Goal: Navigation & Orientation: Find specific page/section

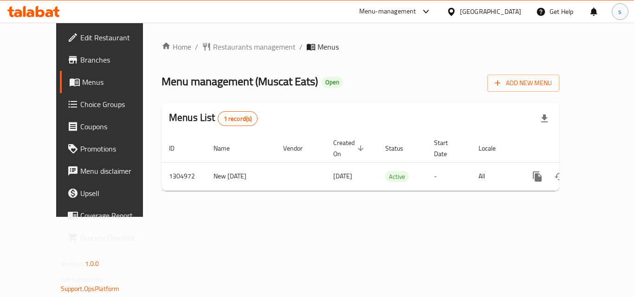
click at [617, 14] on div "s" at bounding box center [619, 11] width 17 height 17
click at [371, 71] on div "Menu management ( Muscat Eats ) Open Add New Menu" at bounding box center [360, 81] width 398 height 21
click at [615, 12] on div "s" at bounding box center [619, 11] width 17 height 17
click at [485, 86] on div "Menu management ( Muscat Eats ) Open Add New Menu" at bounding box center [360, 81] width 398 height 21
click at [507, 14] on div "[GEOGRAPHIC_DATA]" at bounding box center [490, 11] width 61 height 10
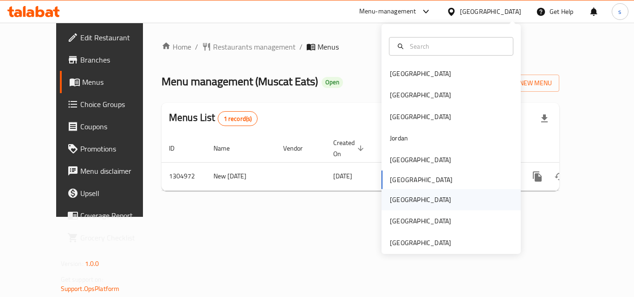
click at [411, 197] on div "[GEOGRAPHIC_DATA]" at bounding box center [450, 199] width 139 height 21
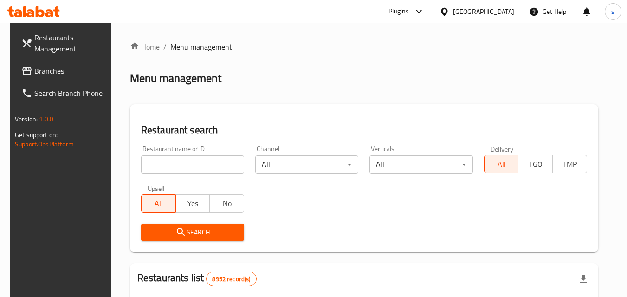
click at [57, 73] on span "Branches" at bounding box center [70, 70] width 73 height 11
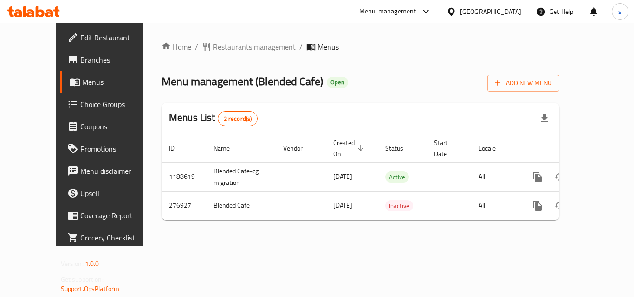
click at [456, 12] on icon at bounding box center [451, 12] width 10 height 10
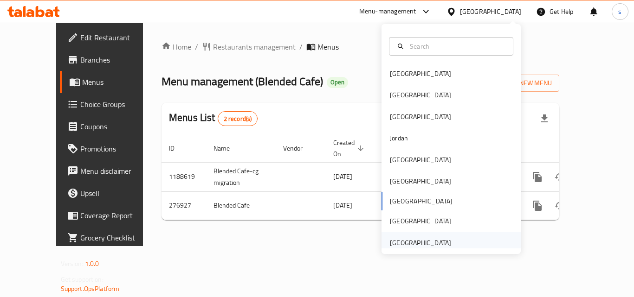
click at [416, 239] on div "[GEOGRAPHIC_DATA]" at bounding box center [420, 243] width 61 height 10
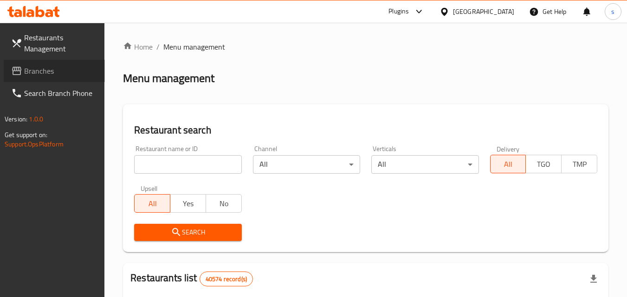
click at [58, 74] on span "Branches" at bounding box center [60, 70] width 73 height 11
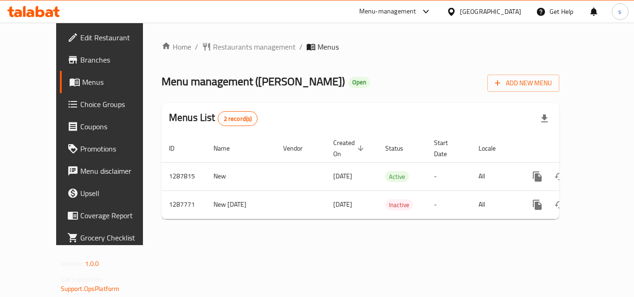
click at [474, 6] on div "[GEOGRAPHIC_DATA]" at bounding box center [490, 11] width 61 height 10
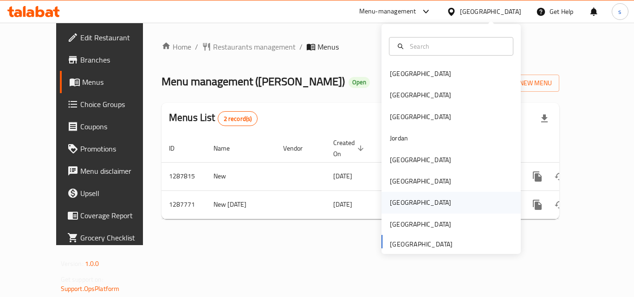
click at [396, 204] on div "[GEOGRAPHIC_DATA]" at bounding box center [420, 203] width 61 height 10
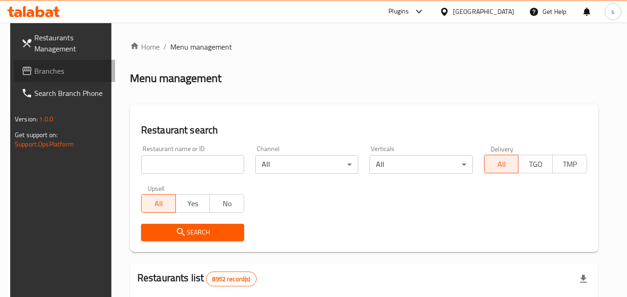
click at [55, 73] on span "Branches" at bounding box center [70, 70] width 73 height 11
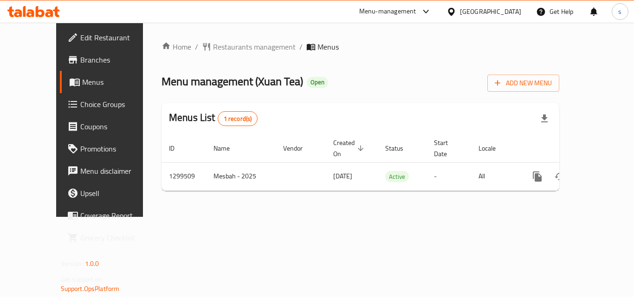
click at [510, 11] on div "[GEOGRAPHIC_DATA]" at bounding box center [490, 11] width 61 height 10
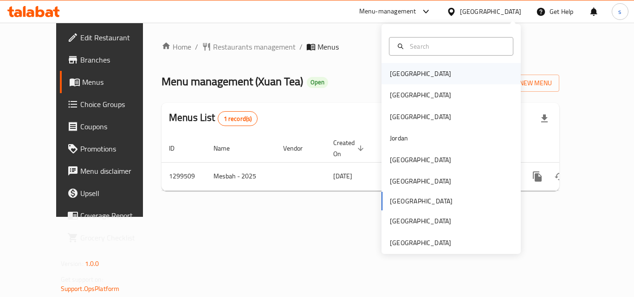
click at [429, 78] on div "[GEOGRAPHIC_DATA]" at bounding box center [450, 73] width 139 height 21
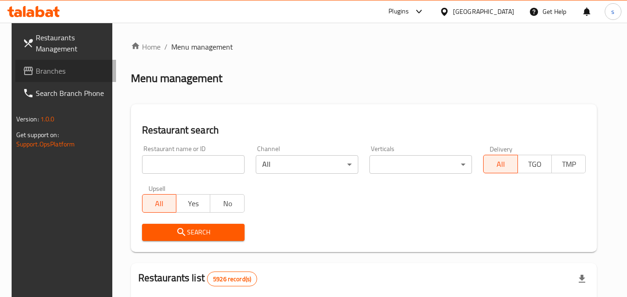
click at [37, 72] on span "Branches" at bounding box center [72, 70] width 73 height 11
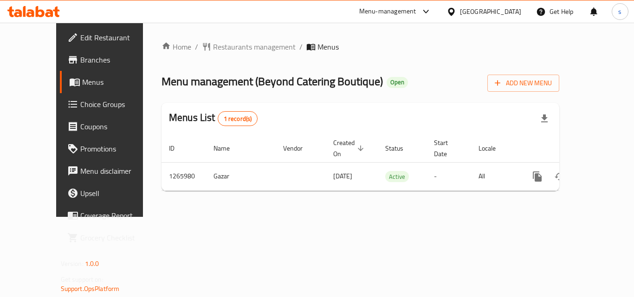
click at [509, 12] on div "Bahrain" at bounding box center [490, 11] width 61 height 10
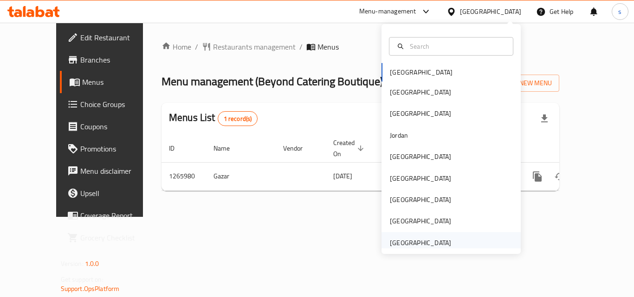
click at [415, 245] on div "[GEOGRAPHIC_DATA]" at bounding box center [420, 243] width 61 height 10
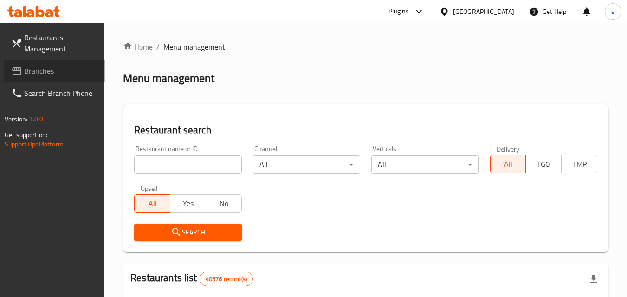
click at [49, 70] on span "Branches" at bounding box center [60, 70] width 73 height 11
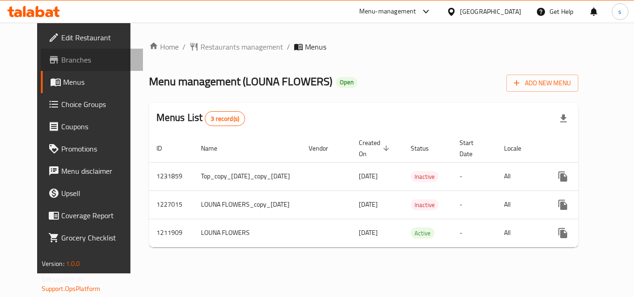
click at [61, 58] on span "Branches" at bounding box center [98, 59] width 74 height 11
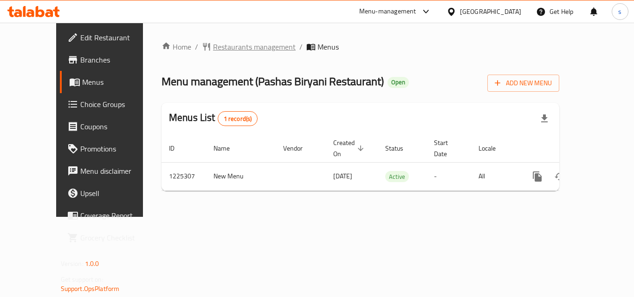
click at [213, 46] on span "Restaurants management" at bounding box center [254, 46] width 83 height 11
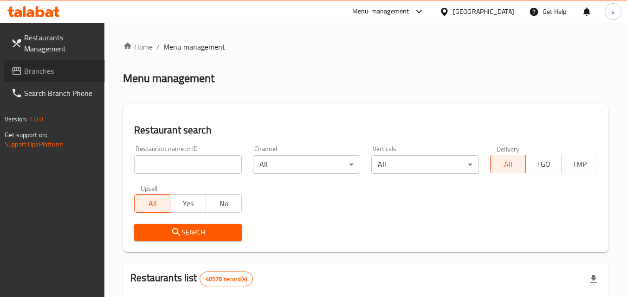
click at [61, 68] on span "Branches" at bounding box center [60, 70] width 73 height 11
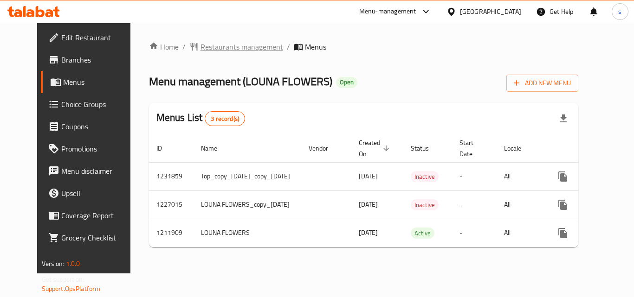
click at [200, 50] on span "Restaurants management" at bounding box center [241, 46] width 83 height 11
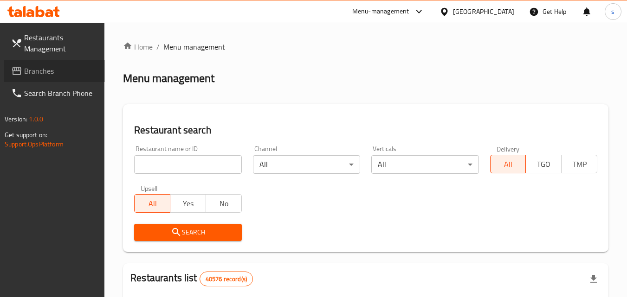
click at [43, 73] on span "Branches" at bounding box center [60, 70] width 73 height 11
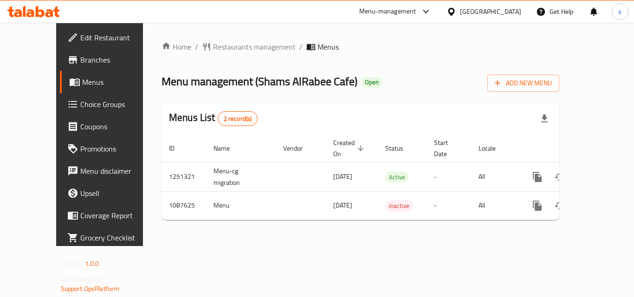
click at [456, 9] on icon at bounding box center [451, 12] width 10 height 10
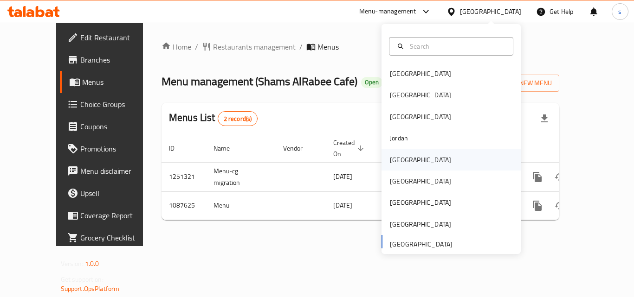
click at [395, 158] on div "[GEOGRAPHIC_DATA]" at bounding box center [420, 160] width 61 height 10
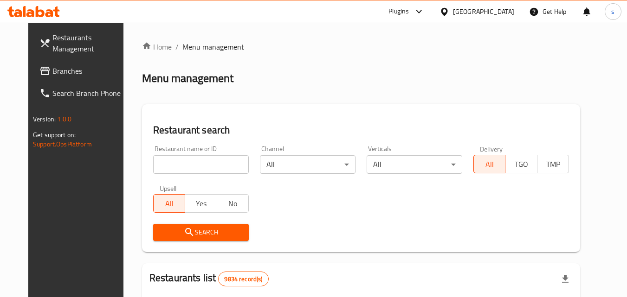
click at [52, 71] on span "Branches" at bounding box center [88, 70] width 73 height 11
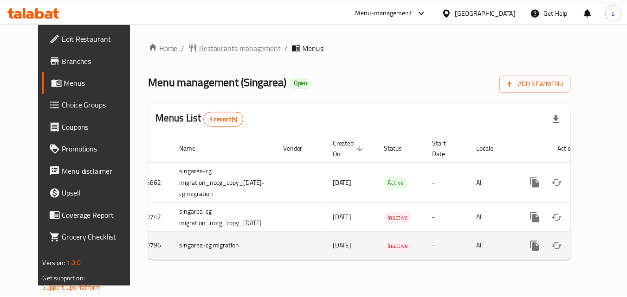
scroll to position [0, 18]
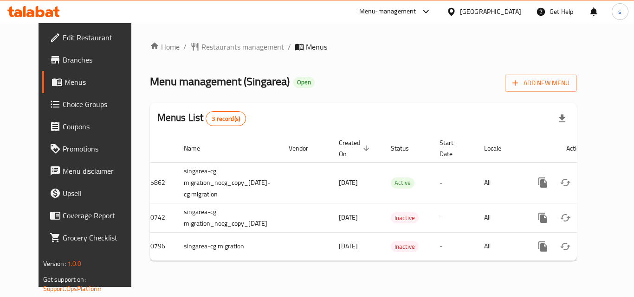
click at [454, 14] on icon at bounding box center [451, 11] width 6 height 8
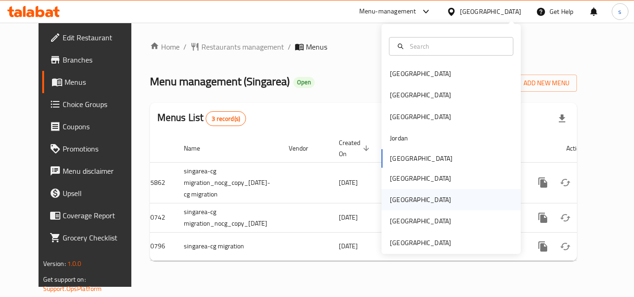
click at [404, 199] on div "[GEOGRAPHIC_DATA]" at bounding box center [420, 199] width 76 height 21
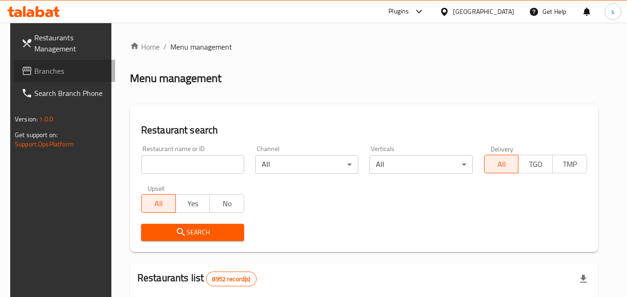
click at [61, 69] on span "Branches" at bounding box center [70, 70] width 73 height 11
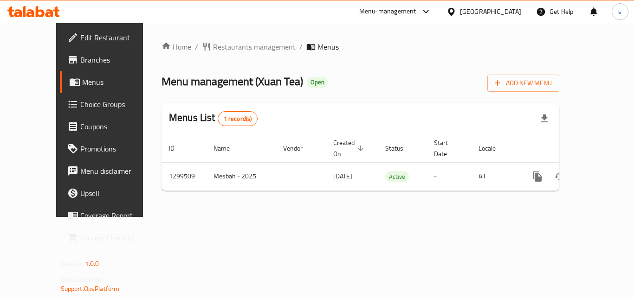
click at [505, 6] on div "[GEOGRAPHIC_DATA]" at bounding box center [484, 11] width 90 height 22
click at [460, 14] on div at bounding box center [452, 11] width 13 height 10
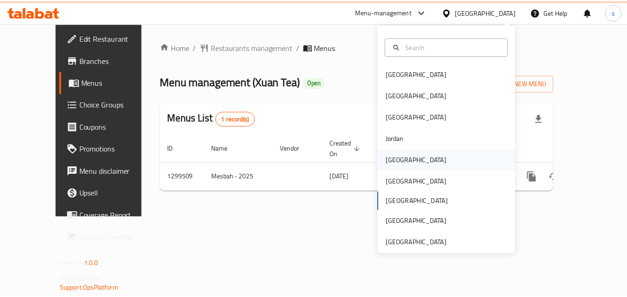
scroll to position [5, 0]
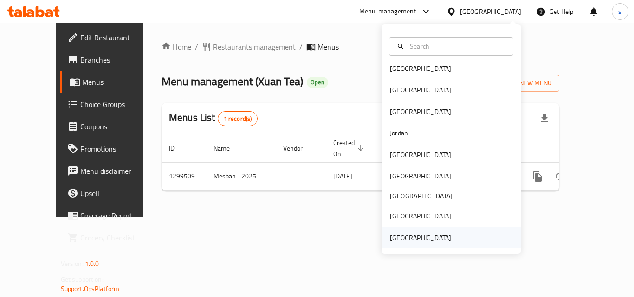
click at [421, 239] on div "[GEOGRAPHIC_DATA]" at bounding box center [420, 238] width 61 height 10
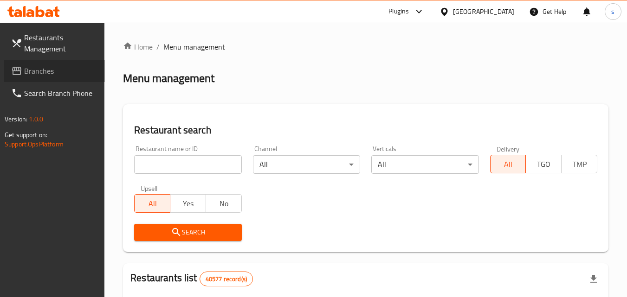
click at [65, 71] on span "Branches" at bounding box center [60, 70] width 73 height 11
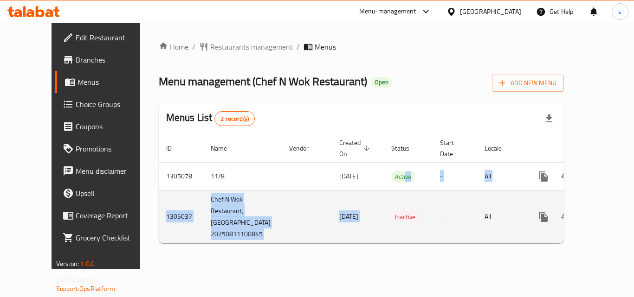
drag, startPoint x: 372, startPoint y: 167, endPoint x: 383, endPoint y: 184, distance: 20.0
click at [383, 184] on tbody "1305078 11/8 [DATE] Active - All 1305037 Chef N Wok Restaurant,Al Mina 20250811…" at bounding box center [394, 202] width 470 height 81
click at [385, 197] on td "Inactive" at bounding box center [408, 217] width 49 height 52
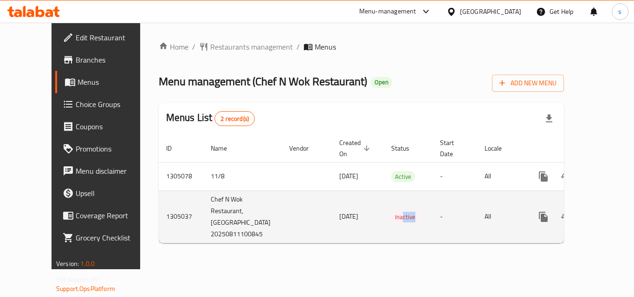
drag, startPoint x: 370, startPoint y: 204, endPoint x: 401, endPoint y: 199, distance: 31.5
click at [401, 199] on tr "1305037 Chef N Wok Restaurant,Al Mina 20250811100845 11/08/2025 Inactive - All" at bounding box center [394, 217] width 470 height 52
click at [391, 198] on td "Inactive" at bounding box center [408, 217] width 49 height 52
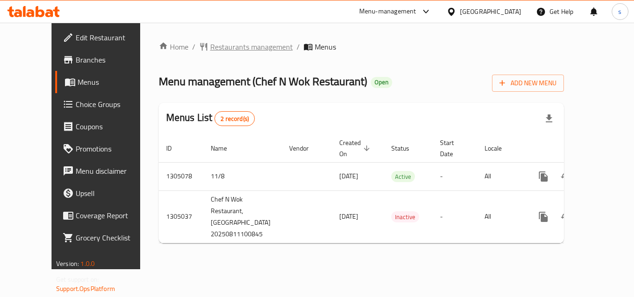
click at [218, 49] on span "Restaurants management" at bounding box center [251, 46] width 83 height 11
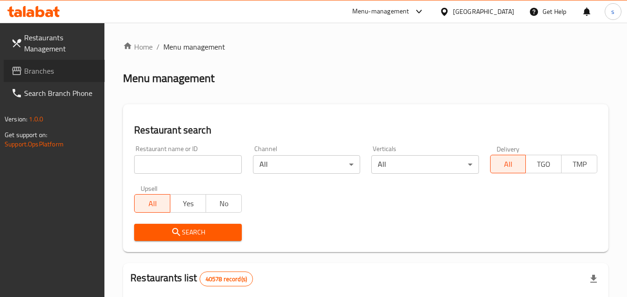
click at [62, 72] on span "Branches" at bounding box center [60, 70] width 73 height 11
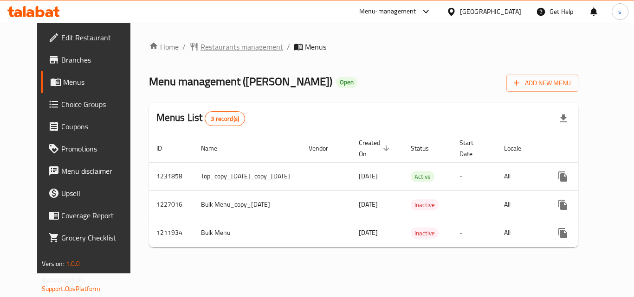
click at [237, 45] on span "Restaurants management" at bounding box center [241, 46] width 83 height 11
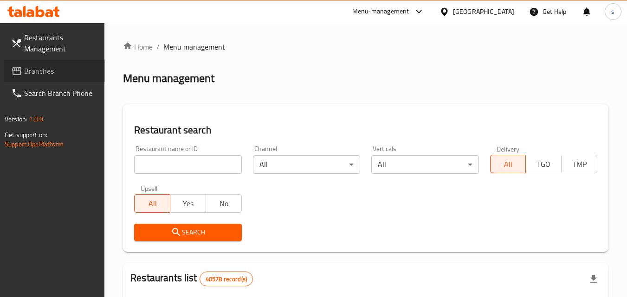
click at [63, 71] on span "Branches" at bounding box center [60, 70] width 73 height 11
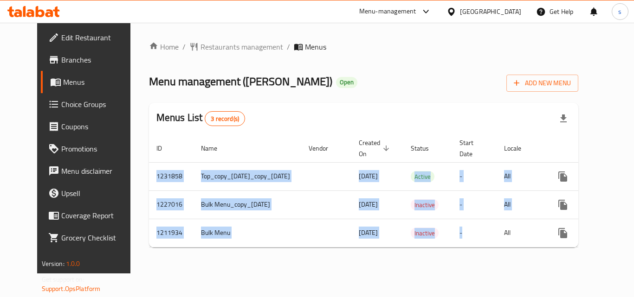
drag, startPoint x: 472, startPoint y: 247, endPoint x: 533, endPoint y: 261, distance: 62.8
click at [533, 255] on div "Home / Restaurants management / Menus Menu management ( Lourena Flowers ) Open …" at bounding box center [364, 148] width 430 height 214
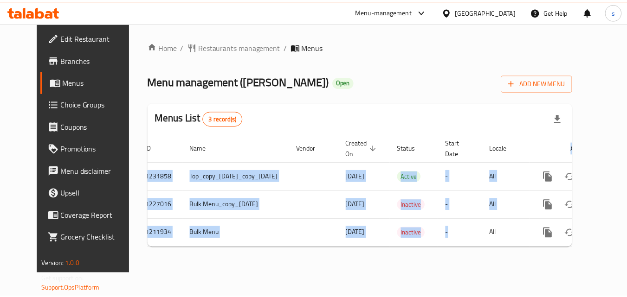
scroll to position [0, 13]
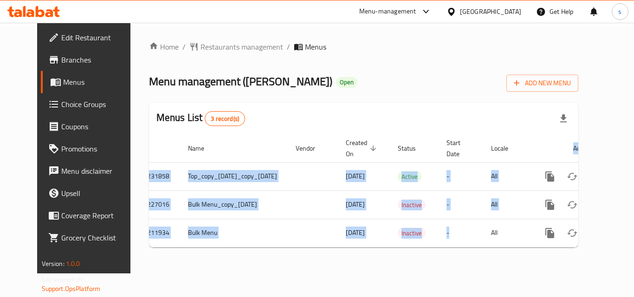
click at [438, 255] on div "Home / Restaurants management / Menus Menu management ( Lourena Flowers ) Open …" at bounding box center [364, 148] width 430 height 214
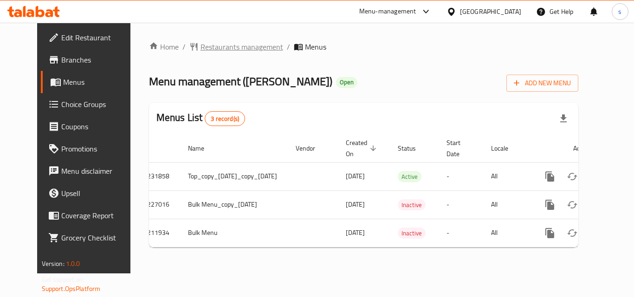
click at [220, 45] on span "Restaurants management" at bounding box center [241, 46] width 83 height 11
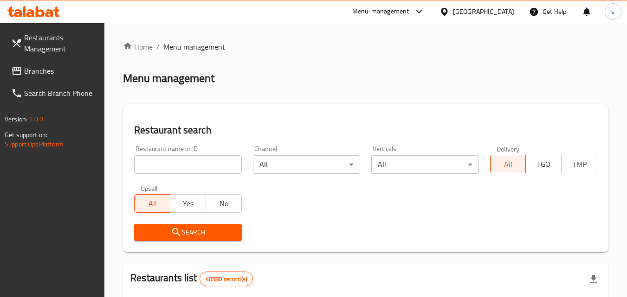
click at [64, 73] on span "Branches" at bounding box center [60, 70] width 73 height 11
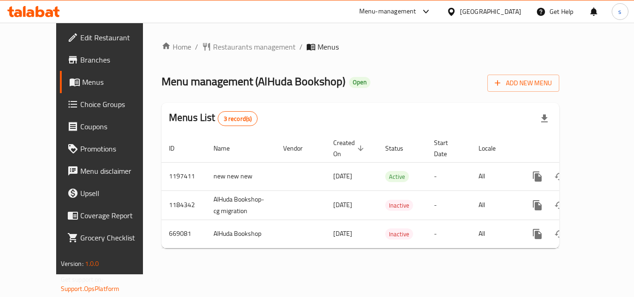
click at [508, 14] on div "[GEOGRAPHIC_DATA]" at bounding box center [490, 11] width 61 height 10
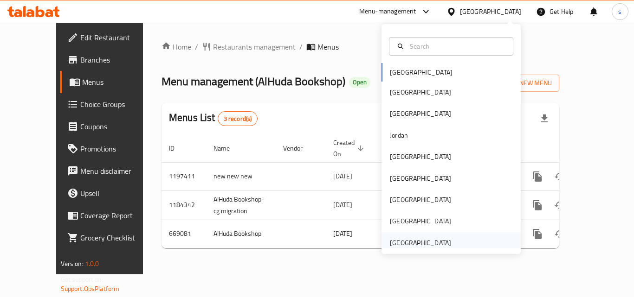
click at [425, 245] on div "[GEOGRAPHIC_DATA]" at bounding box center [420, 243] width 61 height 10
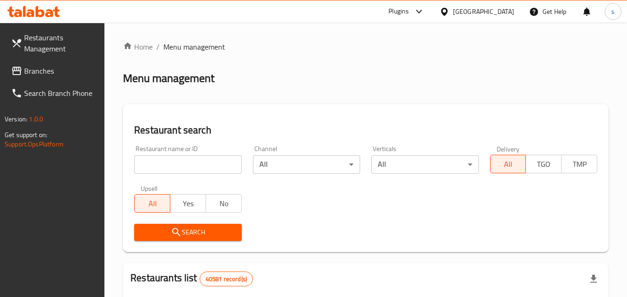
click at [71, 71] on span "Branches" at bounding box center [60, 70] width 73 height 11
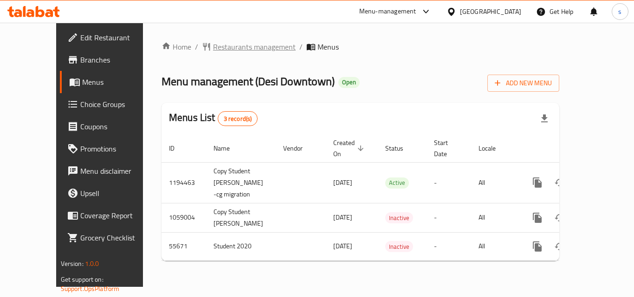
click at [213, 51] on span "Restaurants management" at bounding box center [254, 46] width 83 height 11
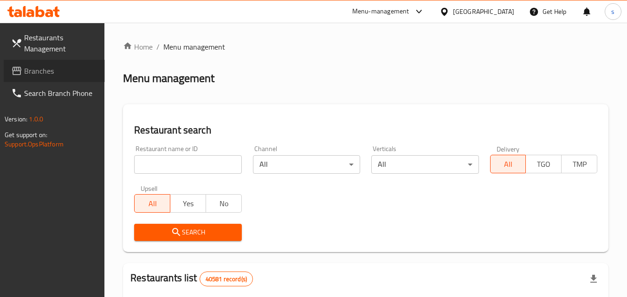
click at [45, 73] on span "Branches" at bounding box center [60, 70] width 73 height 11
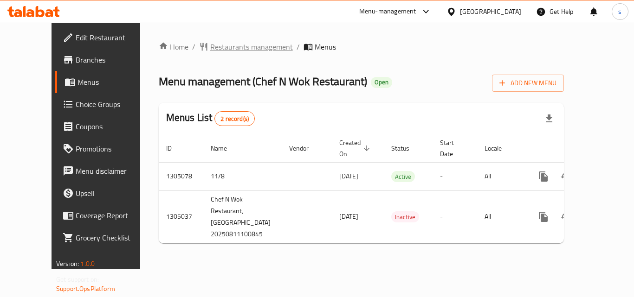
click at [210, 51] on span "Restaurants management" at bounding box center [251, 46] width 83 height 11
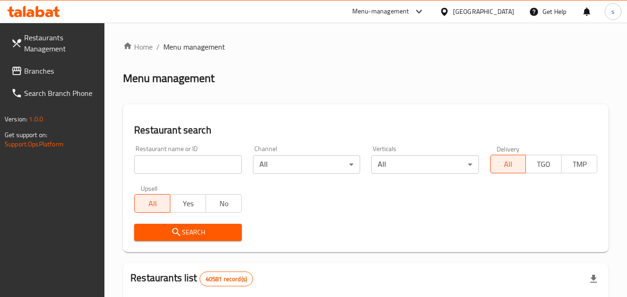
click at [70, 74] on span "Branches" at bounding box center [60, 70] width 73 height 11
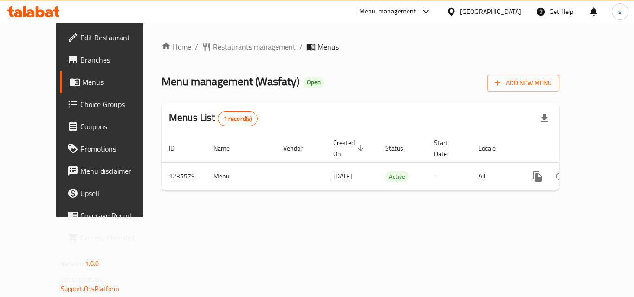
click at [461, 12] on div "[GEOGRAPHIC_DATA]" at bounding box center [490, 11] width 61 height 10
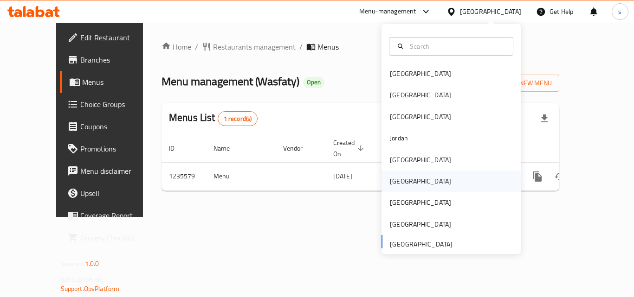
click at [399, 188] on div "[GEOGRAPHIC_DATA]" at bounding box center [420, 181] width 76 height 21
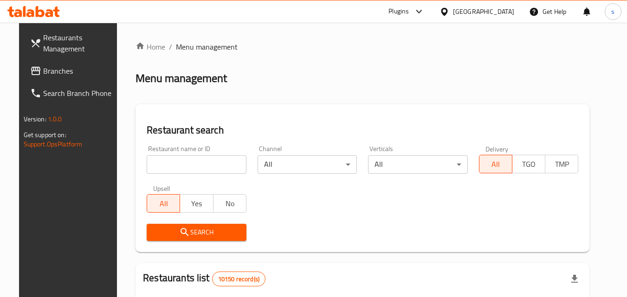
click at [47, 72] on span "Branches" at bounding box center [79, 70] width 73 height 11
